Goal: Go to known website: Access a specific website the user already knows

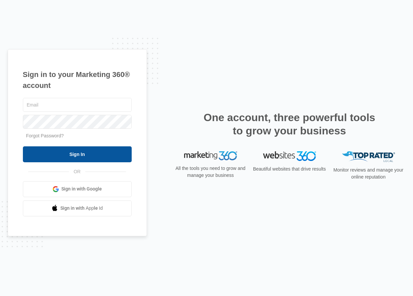
type input "[EMAIL_ADDRESS][DOMAIN_NAME]"
click at [96, 153] on input "Sign In" at bounding box center [77, 154] width 109 height 16
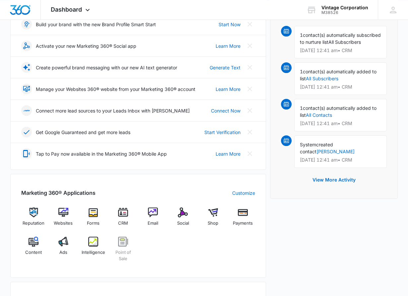
scroll to position [116, 0]
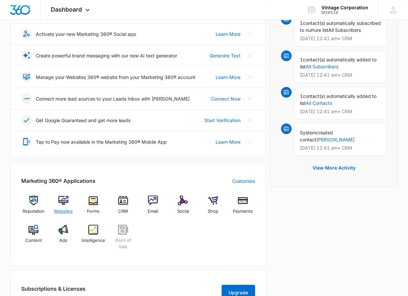
click at [66, 209] on span "Websites" at bounding box center [63, 211] width 19 height 7
